Goal: Transaction & Acquisition: Download file/media

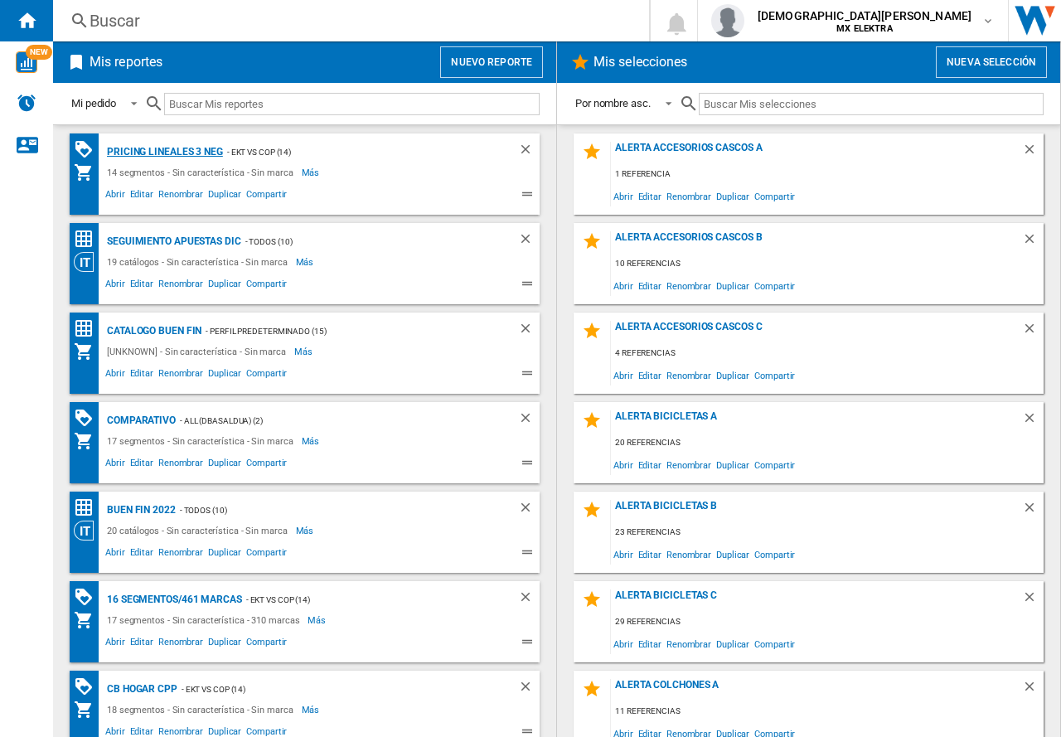
click at [193, 148] on div "Pricing lineales 3 neg" at bounding box center [163, 152] width 120 height 21
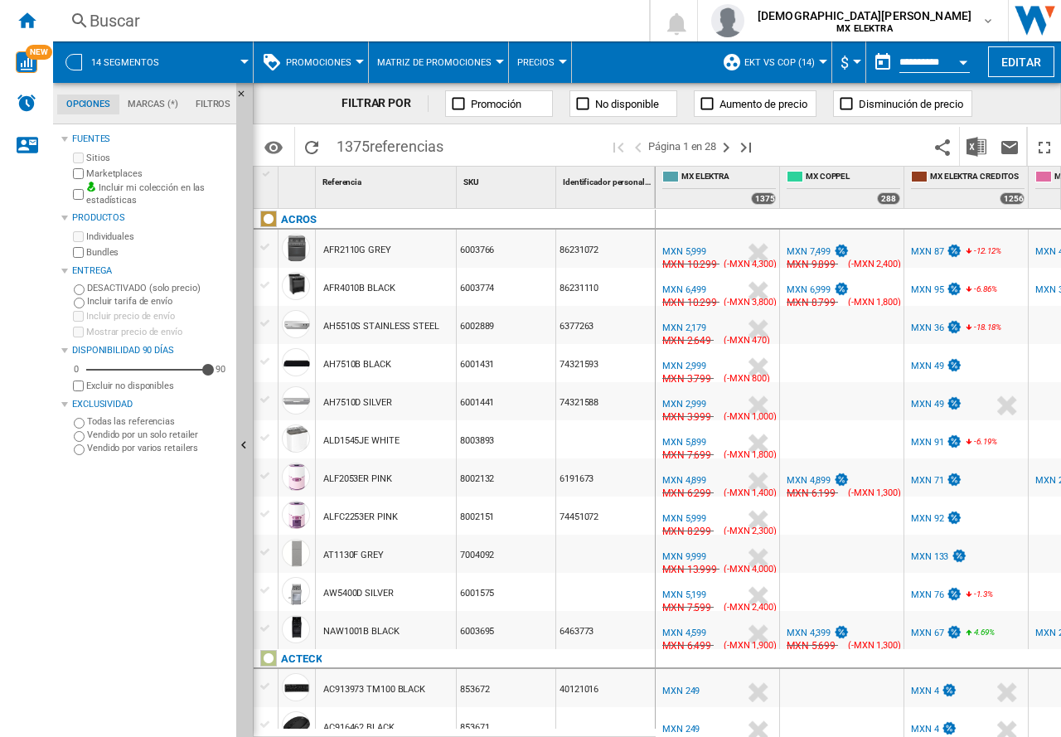
click at [142, 69] on button "14 segmentos" at bounding box center [133, 61] width 85 height 41
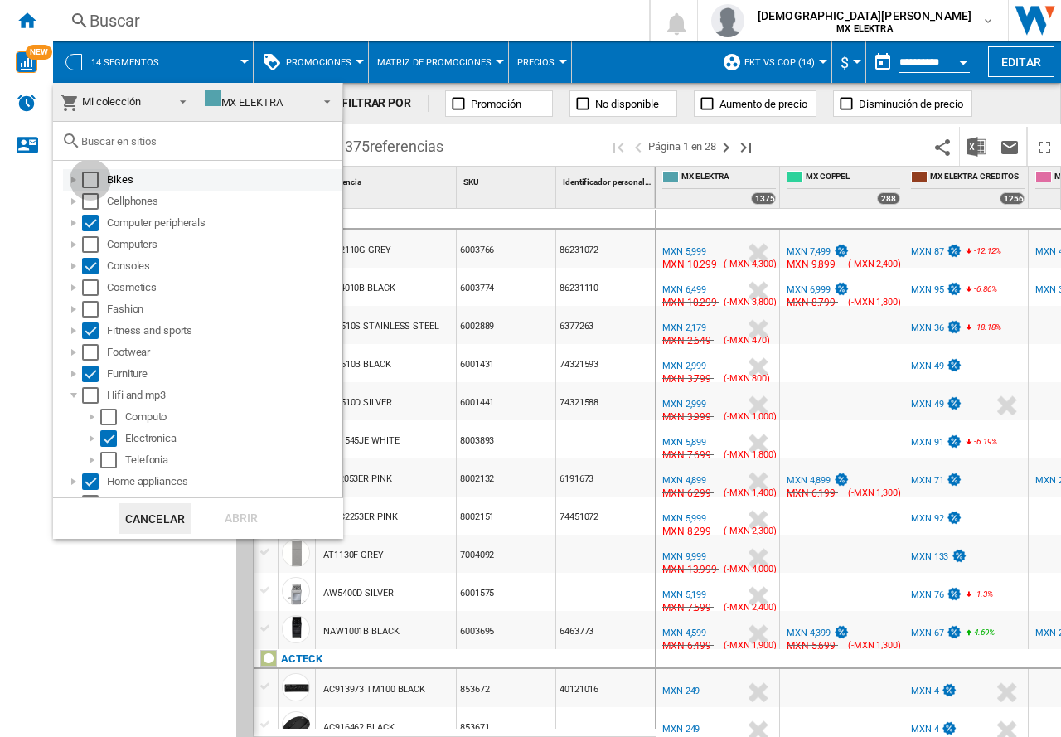
click at [98, 177] on div "Select" at bounding box center [90, 180] width 17 height 17
click at [94, 193] on div "Select" at bounding box center [90, 201] width 17 height 17
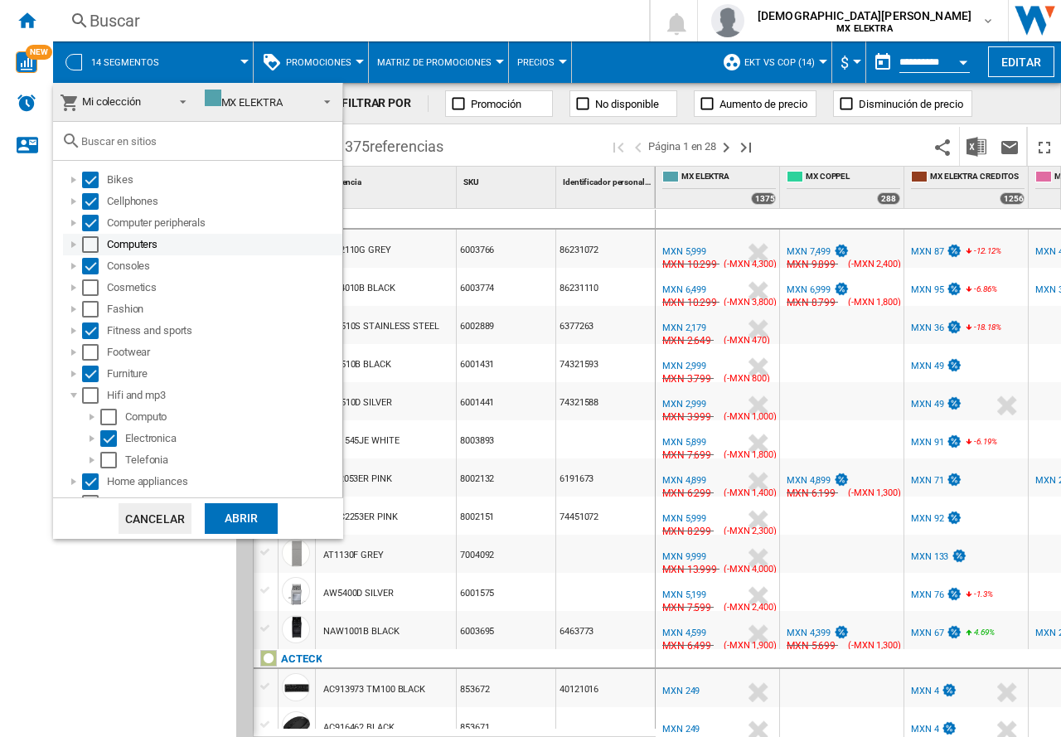
click at [94, 240] on div "Select" at bounding box center [90, 244] width 17 height 17
click at [93, 295] on div "Select" at bounding box center [90, 287] width 17 height 17
click at [95, 307] on div "Select" at bounding box center [90, 309] width 17 height 17
click at [95, 354] on div "Select" at bounding box center [90, 352] width 17 height 17
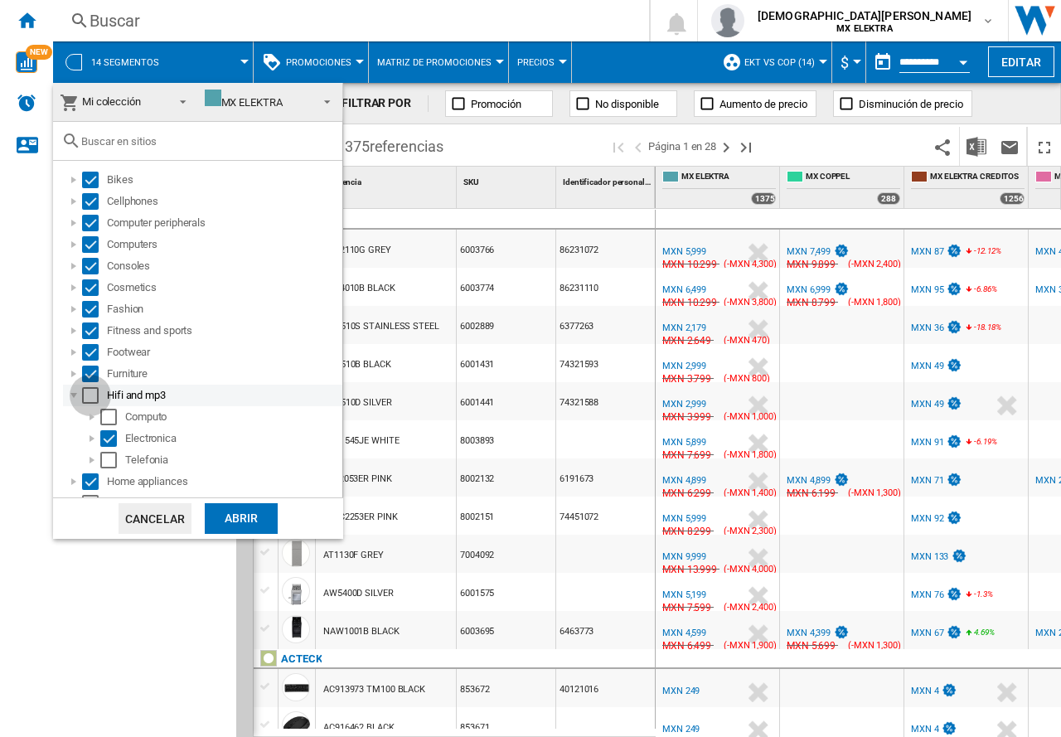
click at [86, 395] on div "Select" at bounding box center [90, 395] width 17 height 17
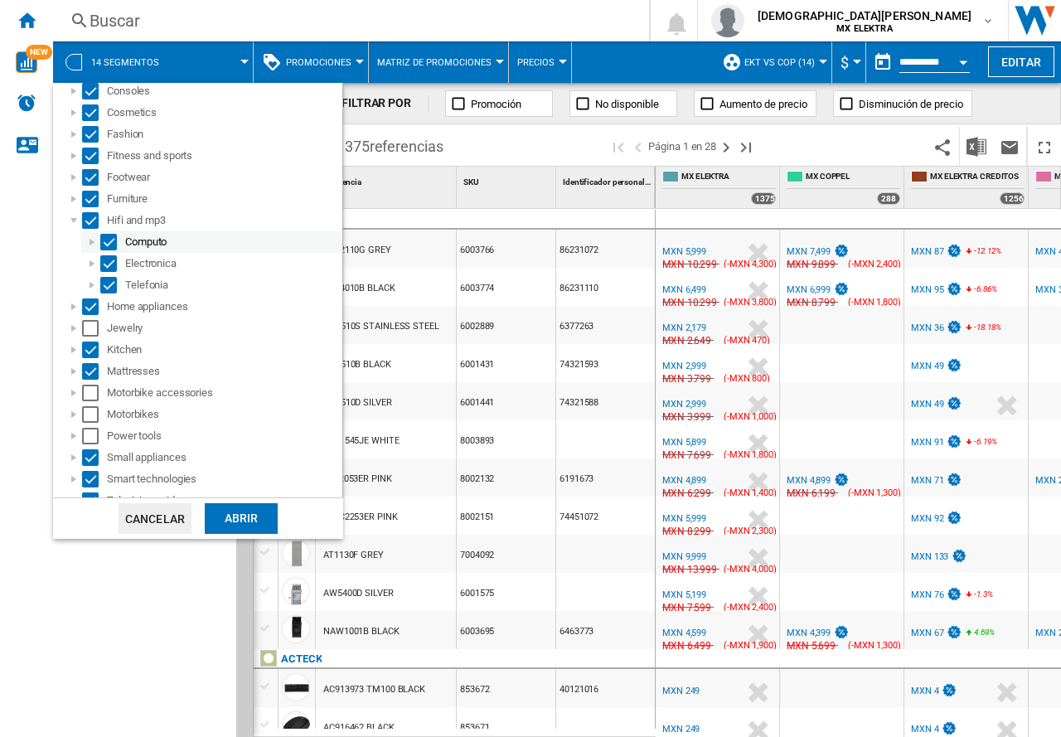
scroll to position [249, 0]
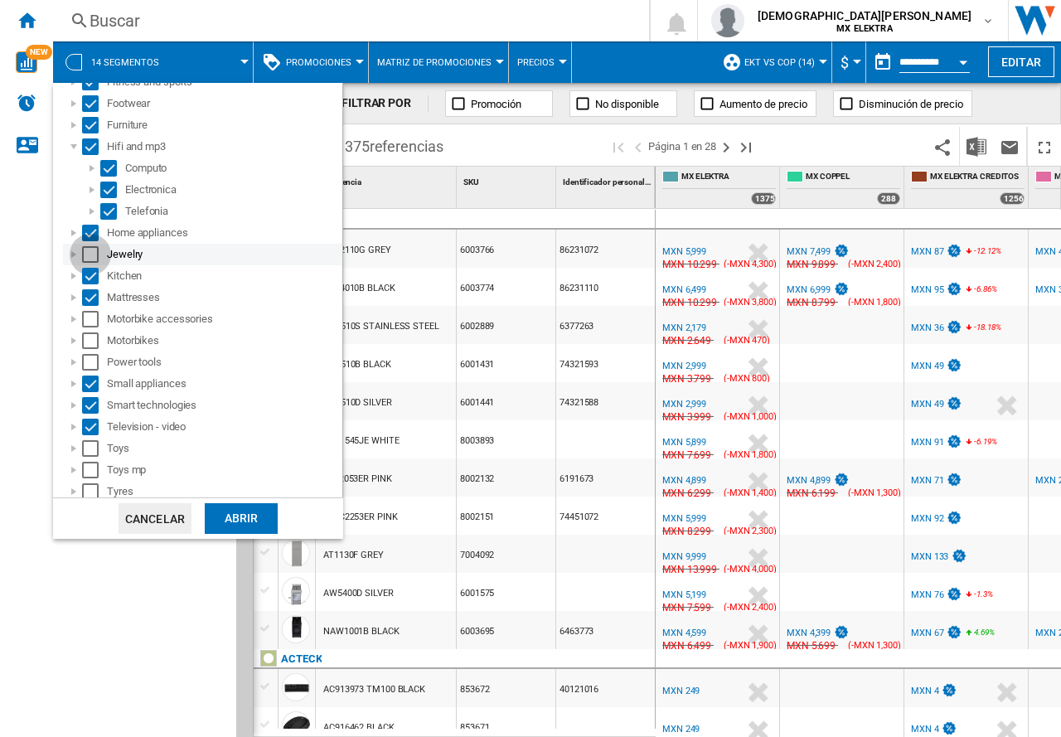
click at [90, 250] on div "Select" at bounding box center [90, 254] width 17 height 17
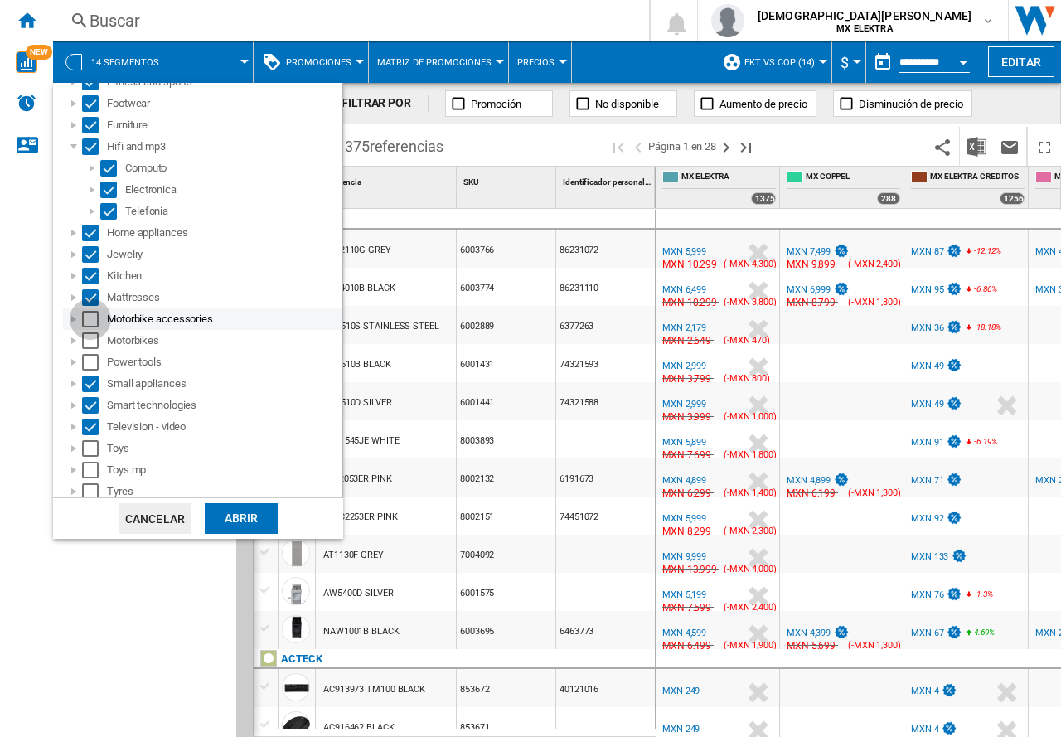
click at [90, 321] on div "Select" at bounding box center [90, 319] width 17 height 17
click at [94, 347] on div "Select" at bounding box center [90, 340] width 17 height 17
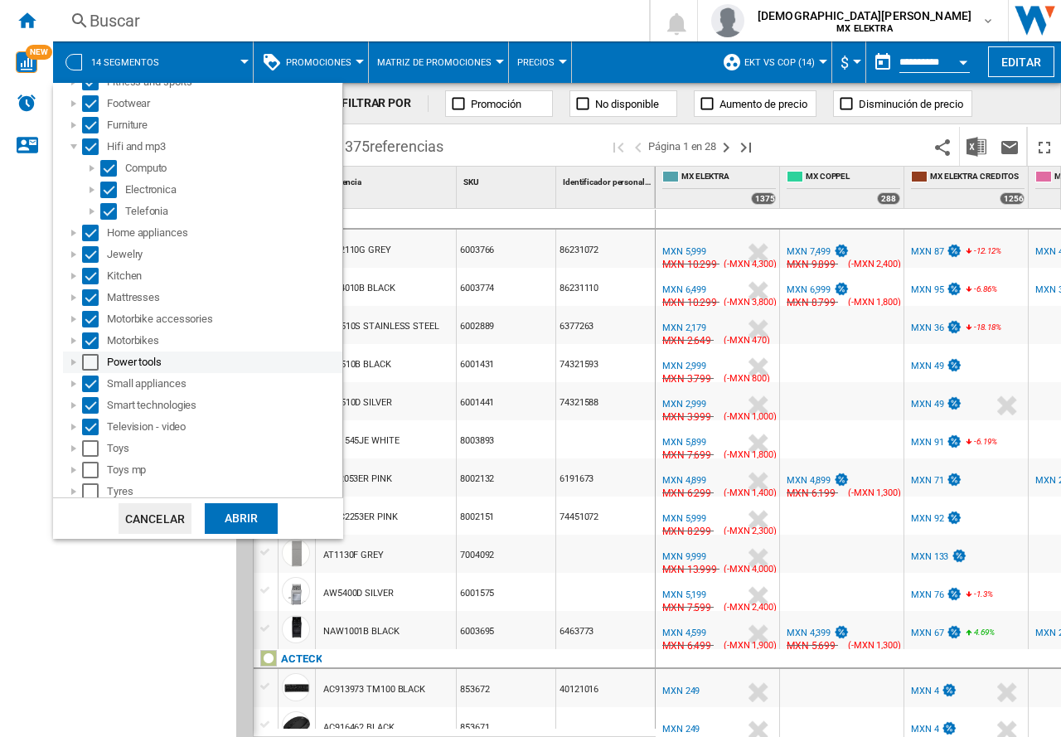
click at [94, 367] on div "Select" at bounding box center [90, 362] width 17 height 17
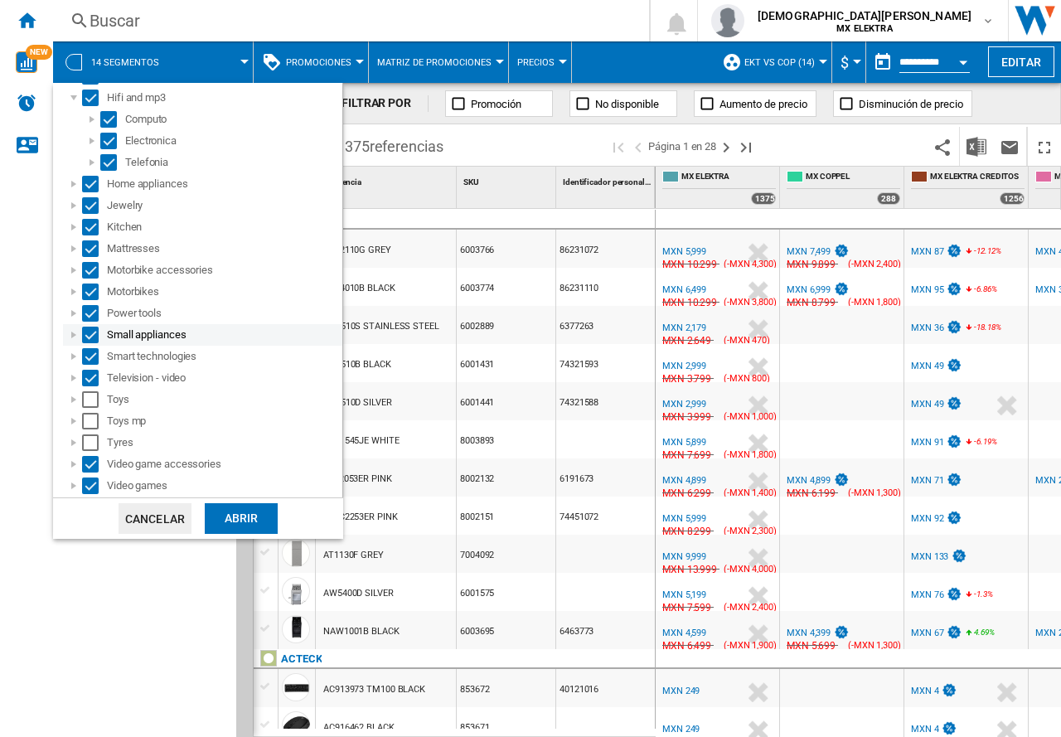
scroll to position [318, 0]
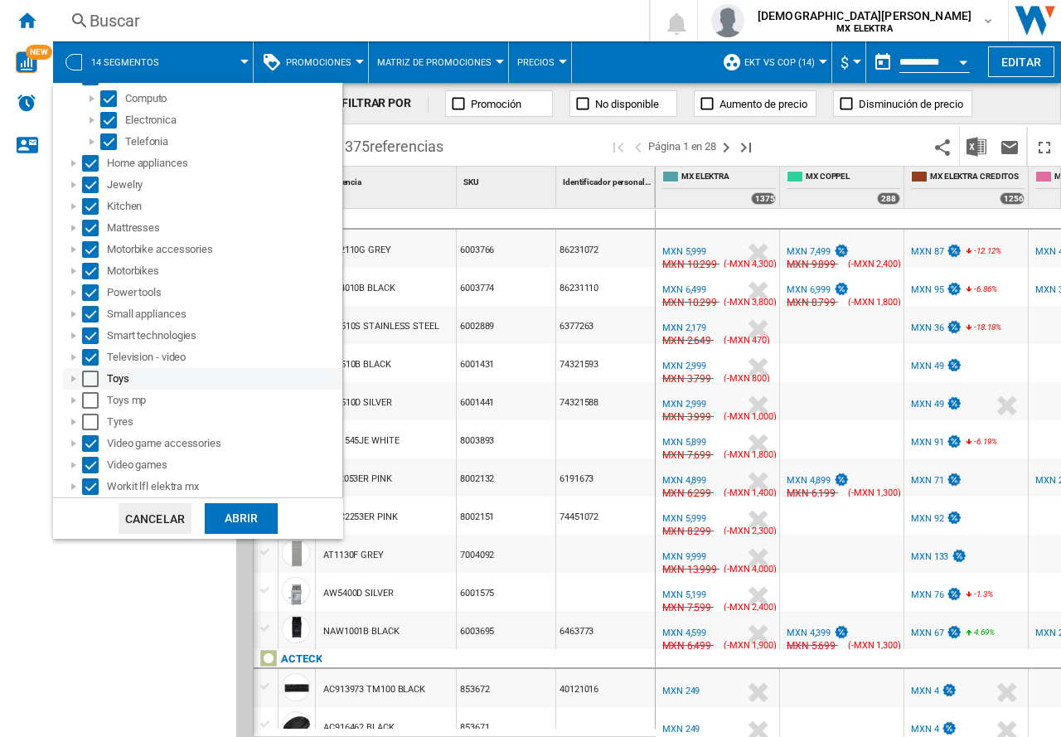
click at [90, 385] on div "Select" at bounding box center [90, 379] width 17 height 17
click at [90, 396] on div "Select" at bounding box center [90, 400] width 17 height 17
click at [93, 418] on div "Select" at bounding box center [90, 422] width 17 height 17
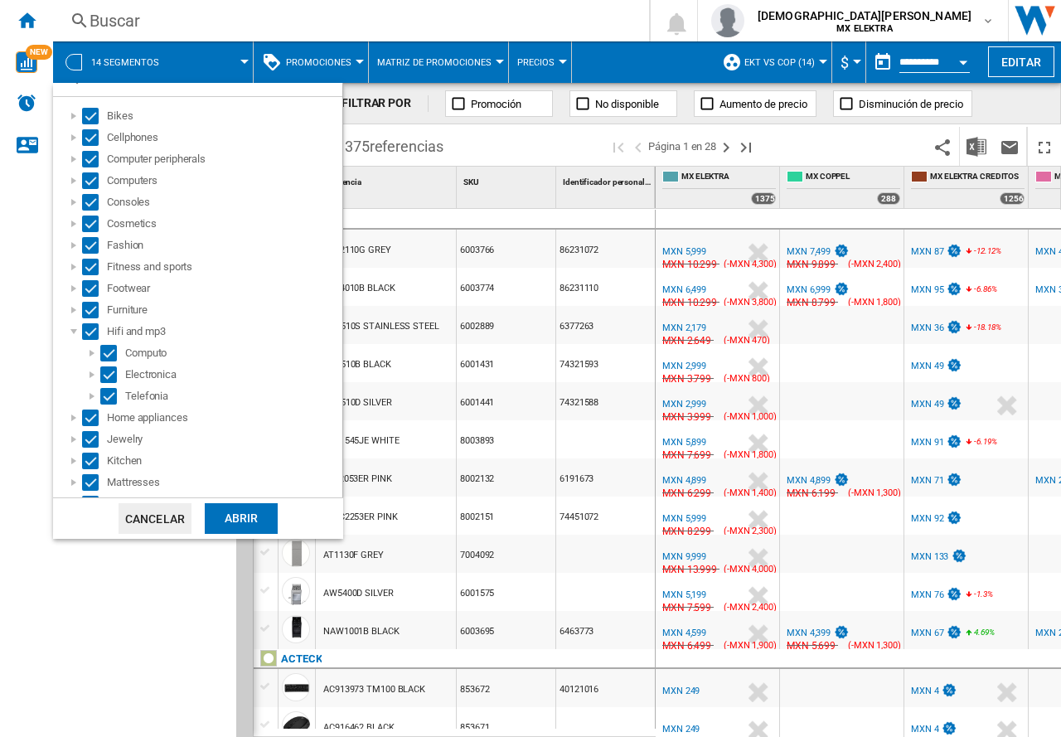
scroll to position [0, 0]
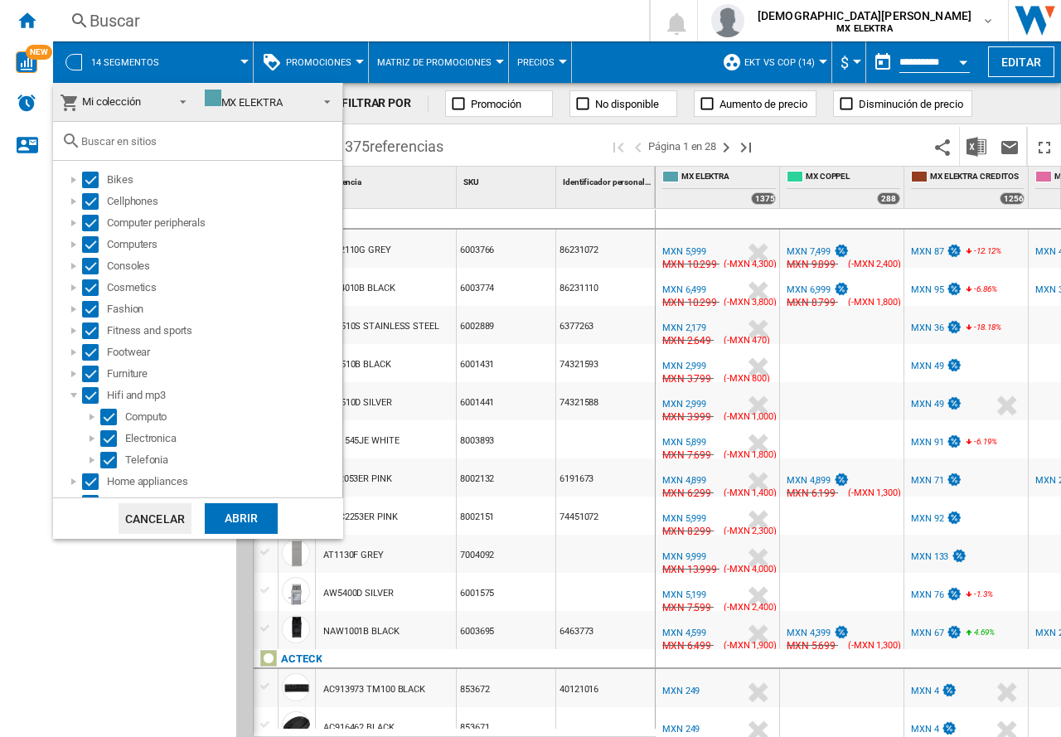
click at [234, 511] on div "Abrir" at bounding box center [241, 518] width 73 height 31
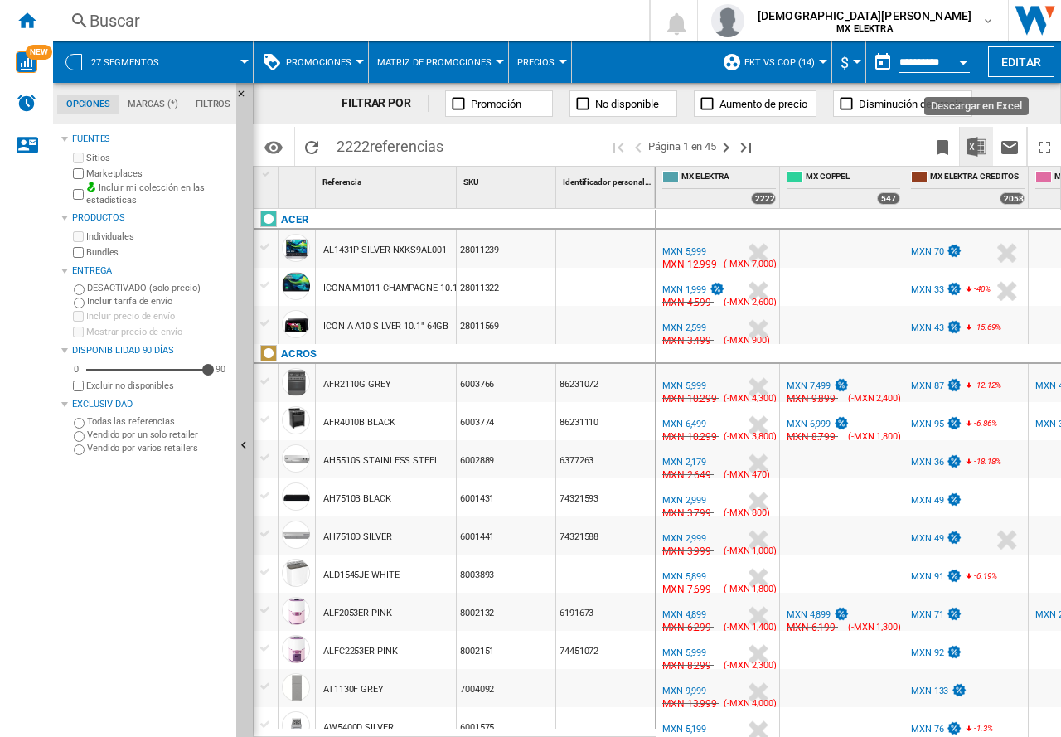
click at [973, 149] on img "Descargar en Excel" at bounding box center [977, 147] width 20 height 20
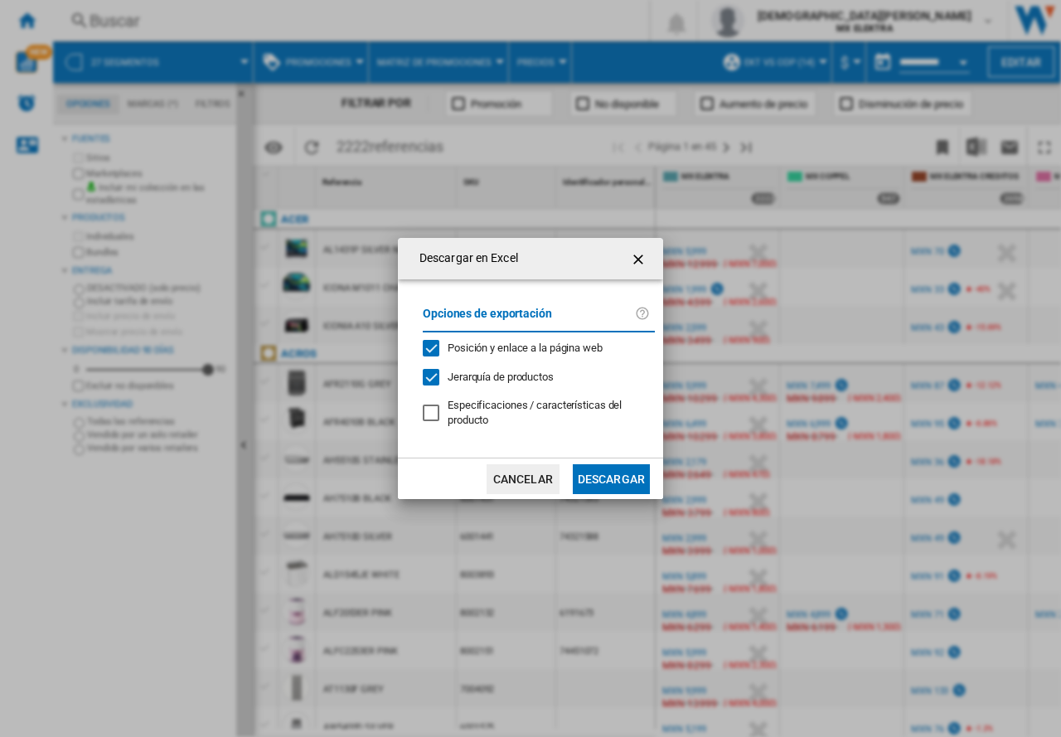
click at [606, 471] on button "Descargar" at bounding box center [611, 479] width 77 height 30
